Goal: Information Seeking & Learning: Learn about a topic

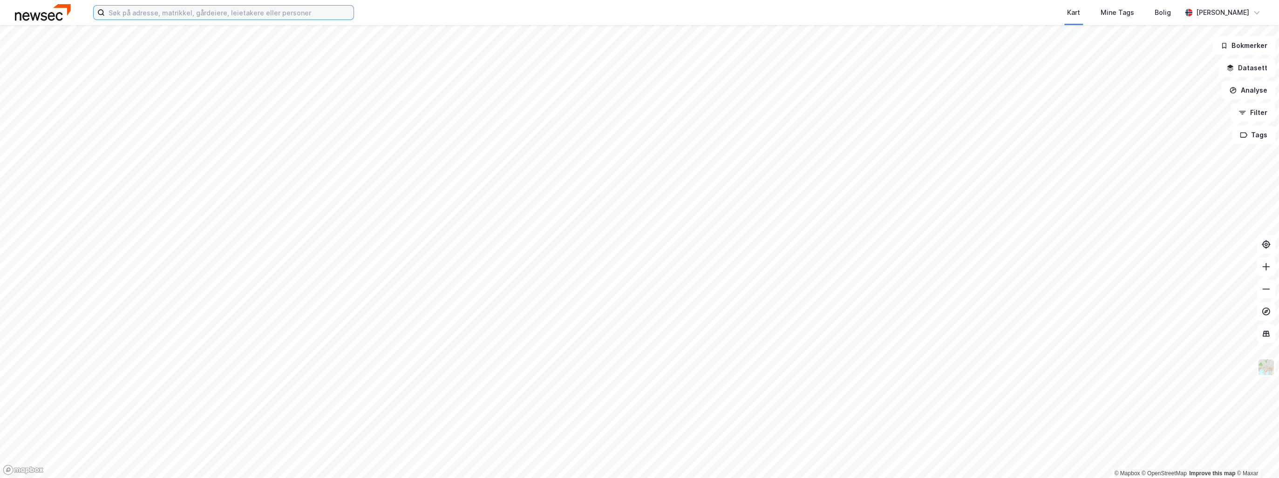
click at [130, 14] on input at bounding box center [229, 13] width 249 height 14
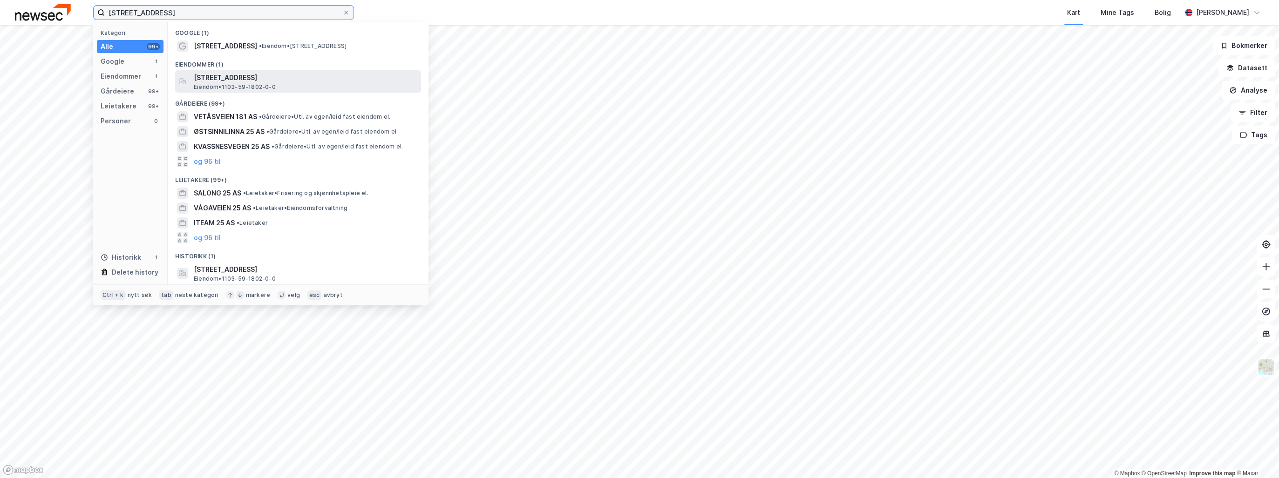
type input "[STREET_ADDRESS]"
click at [254, 80] on span "[STREET_ADDRESS]" at bounding box center [306, 77] width 224 height 11
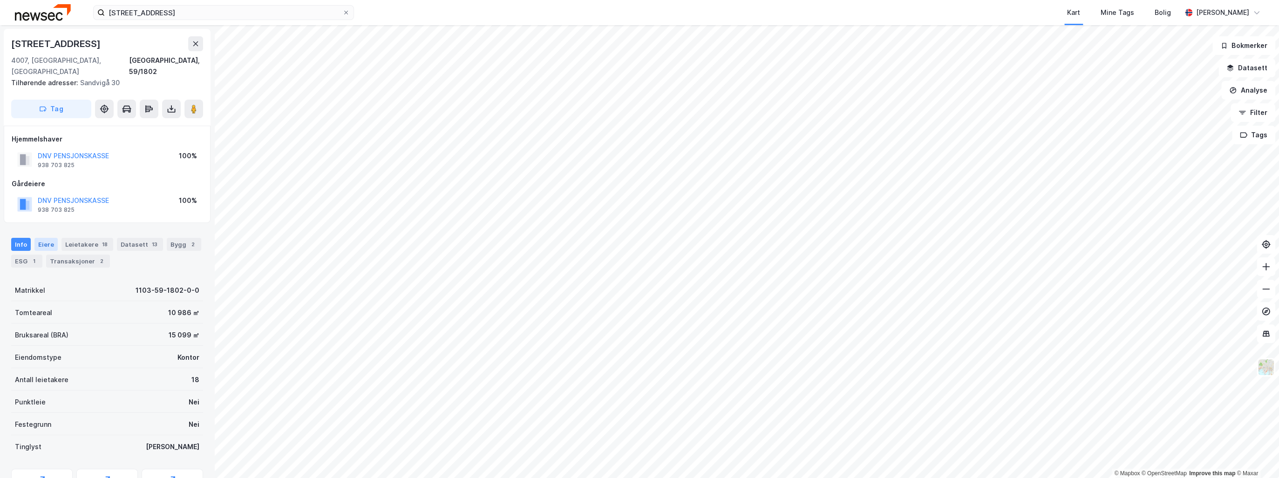
click at [43, 238] on div "Eiere" at bounding box center [45, 244] width 23 height 13
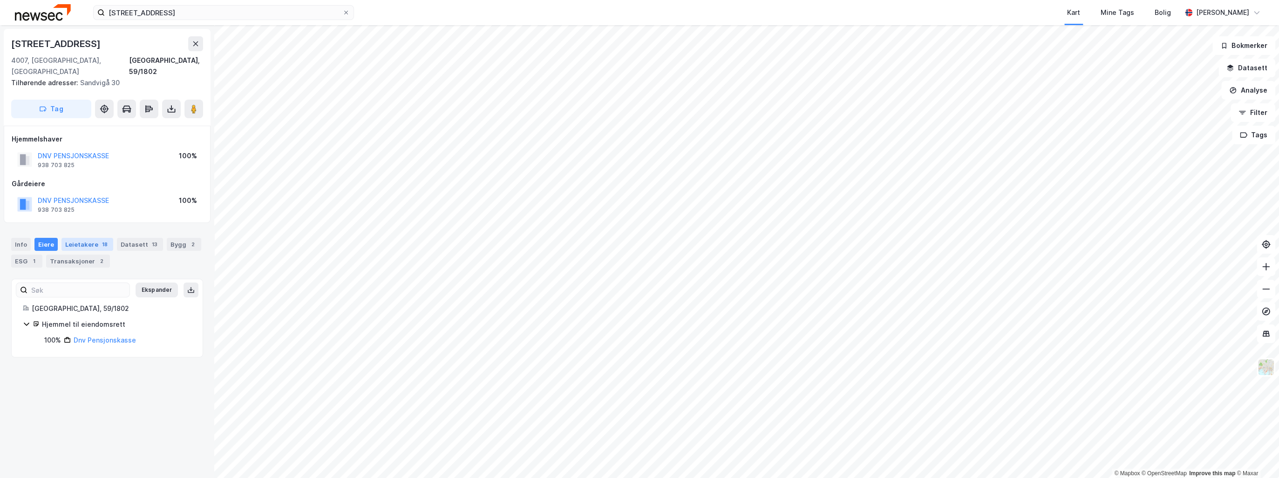
click at [83, 238] on div "Leietakere 18" at bounding box center [87, 244] width 52 height 13
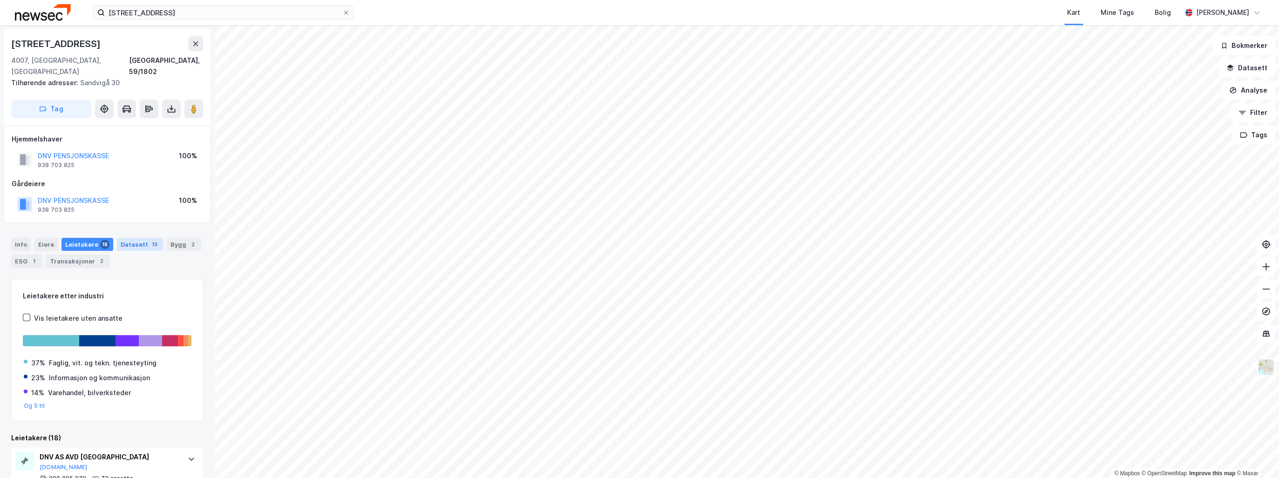
click at [142, 238] on div "Datasett 13" at bounding box center [140, 244] width 46 height 13
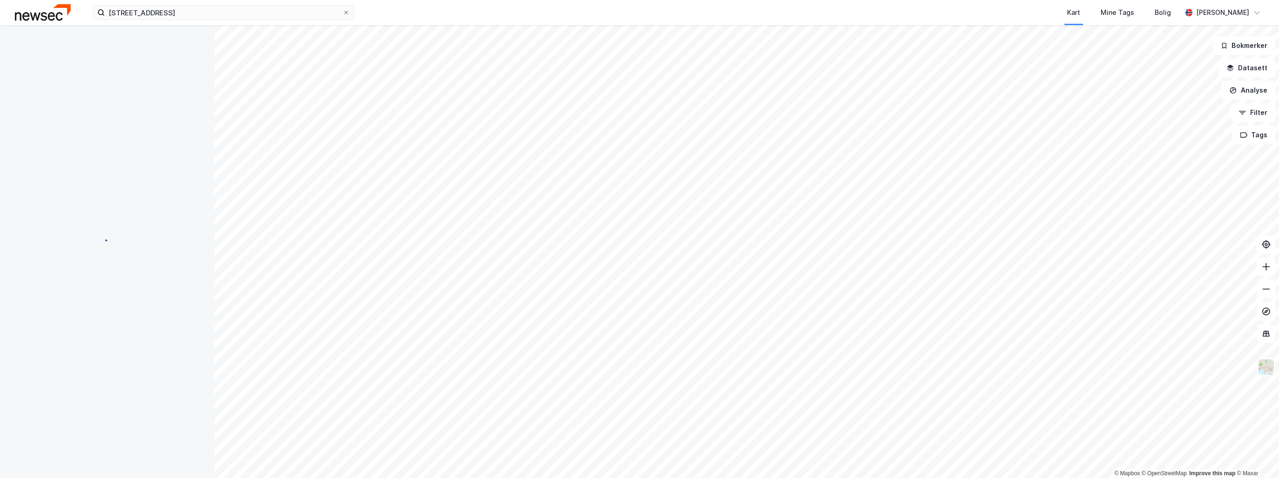
scroll to position [0, 0]
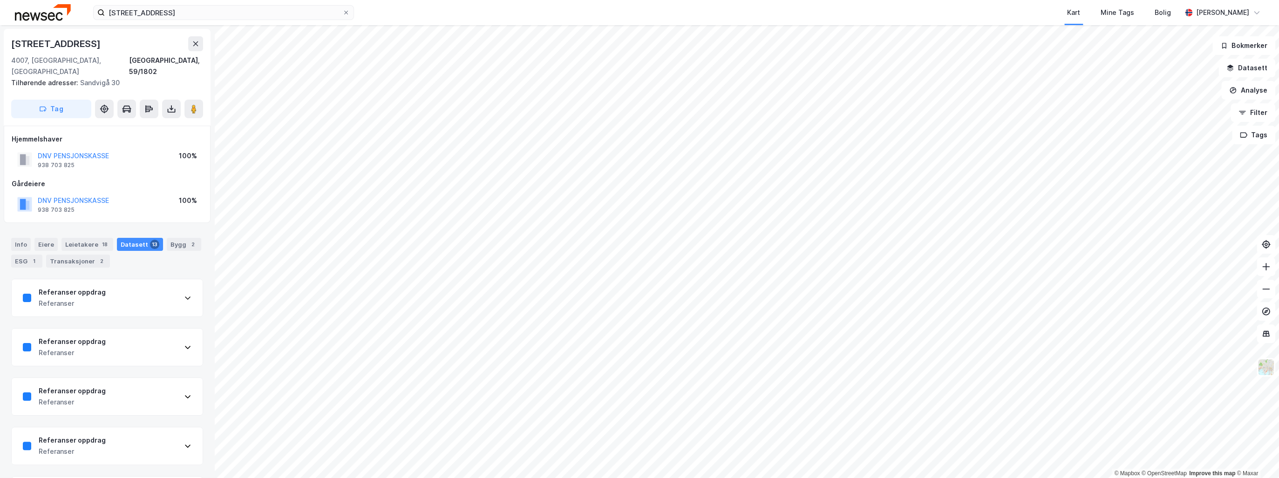
scroll to position [0, 0]
click at [178, 237] on div "Bygg 2" at bounding box center [184, 243] width 34 height 13
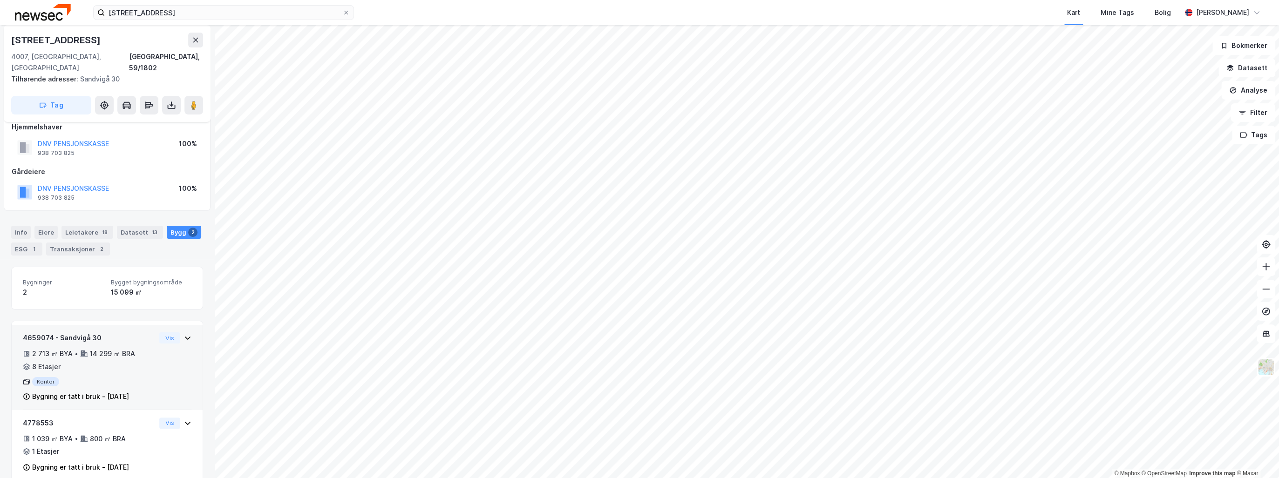
scroll to position [18, 0]
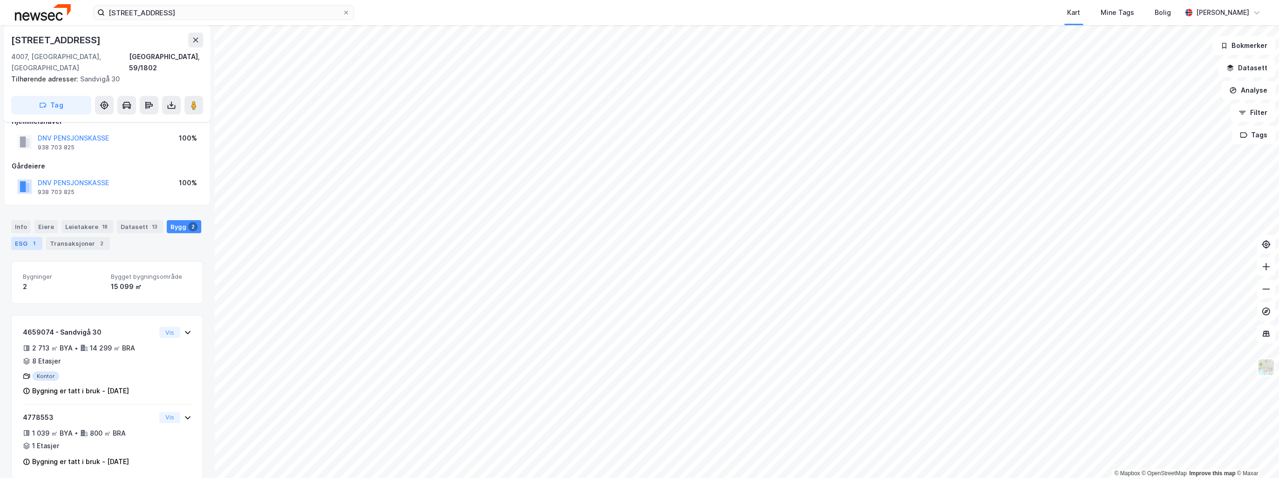
click at [20, 237] on div "ESG 1" at bounding box center [26, 243] width 31 height 13
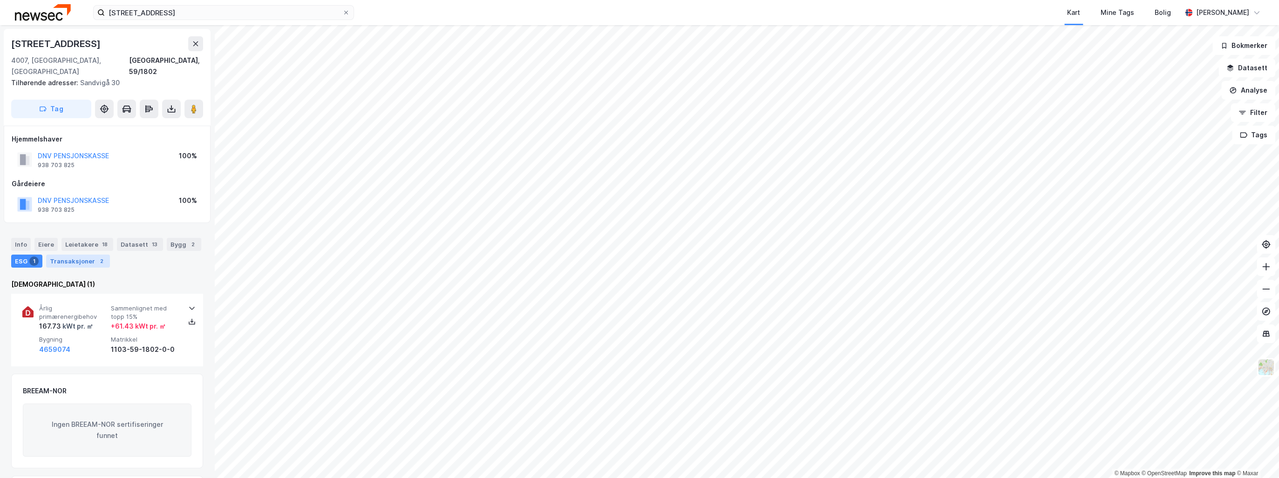
click at [71, 255] on div "Transaksjoner 2" at bounding box center [78, 261] width 64 height 13
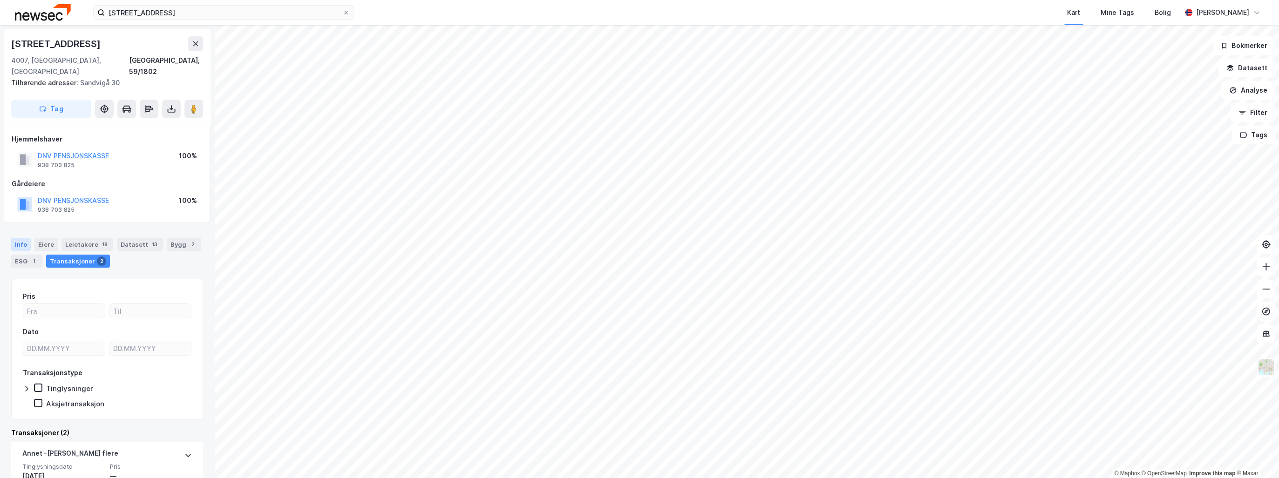
click at [15, 238] on div "Info" at bounding box center [21, 244] width 20 height 13
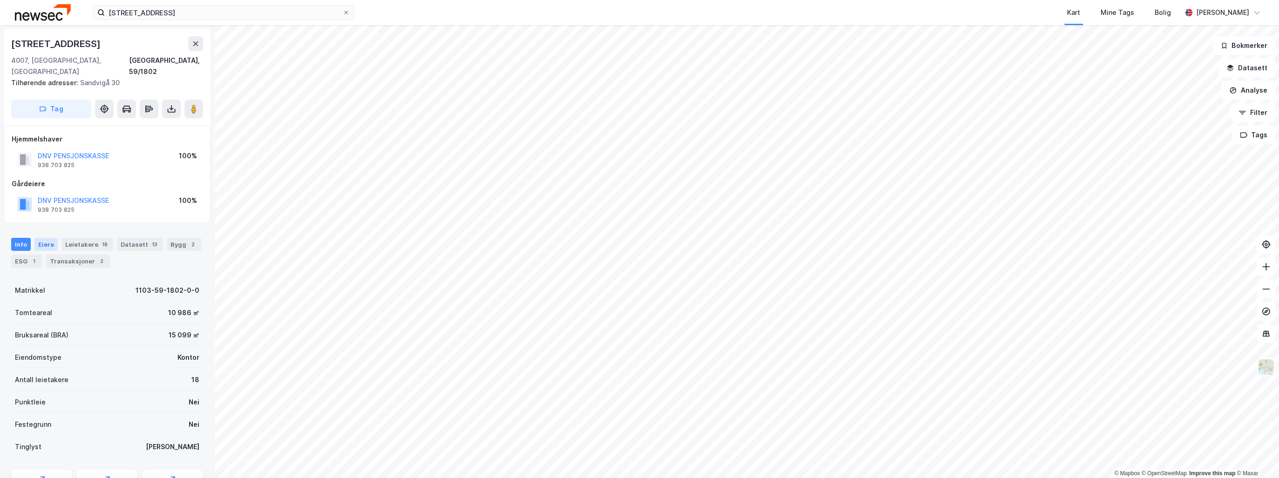
click at [47, 238] on div "Eiere" at bounding box center [45, 244] width 23 height 13
